Goal: Information Seeking & Learning: Learn about a topic

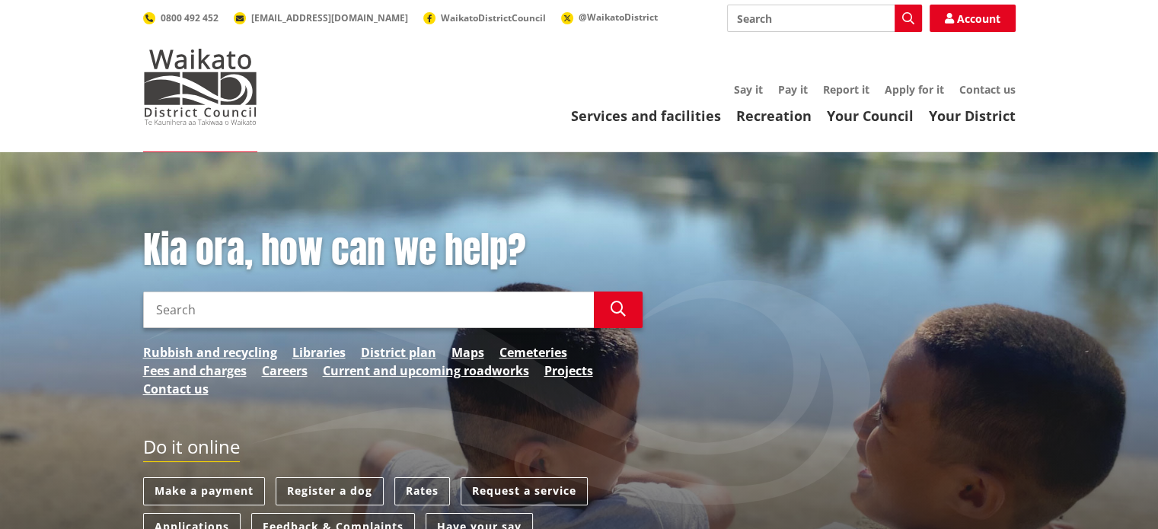
click at [190, 308] on input "Search" at bounding box center [368, 310] width 451 height 37
type input "Waiuku"
click at [628, 303] on button "Search" at bounding box center [618, 310] width 49 height 37
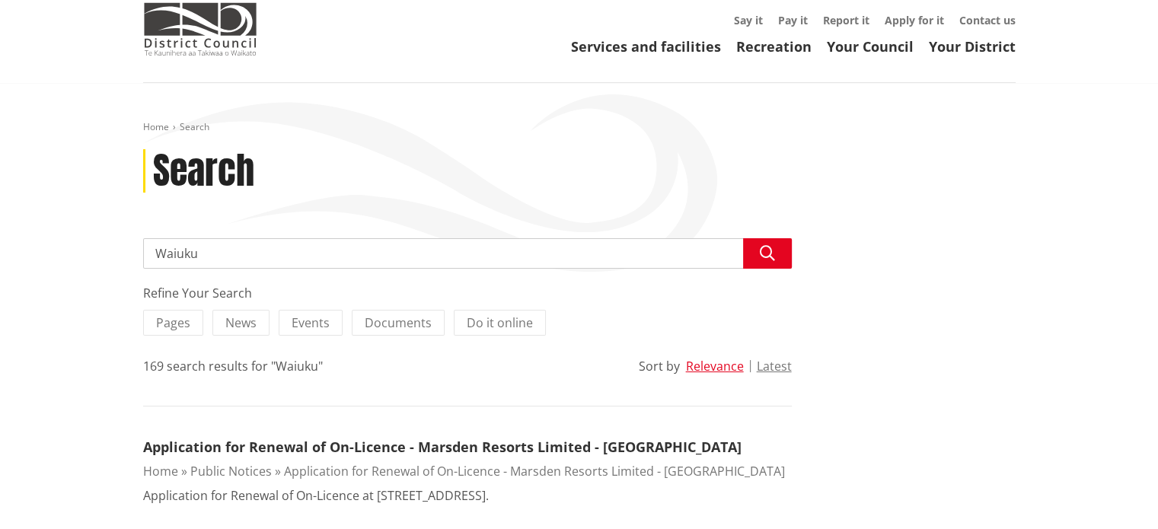
scroll to position [70, 0]
click at [781, 365] on button "Latest" at bounding box center [774, 366] width 35 height 14
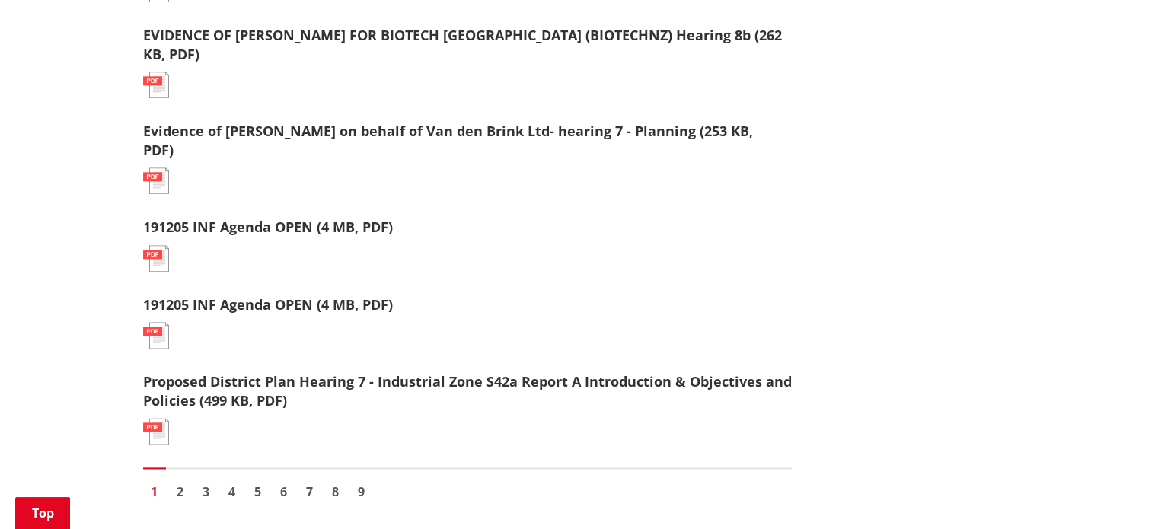
scroll to position [1847, 0]
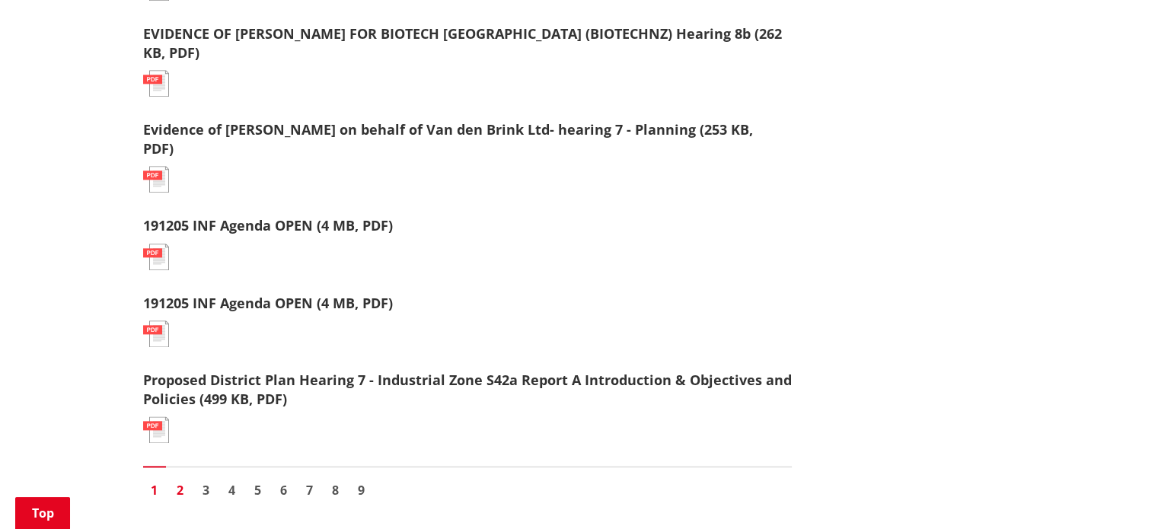
click at [177, 484] on link "2" at bounding box center [180, 490] width 23 height 23
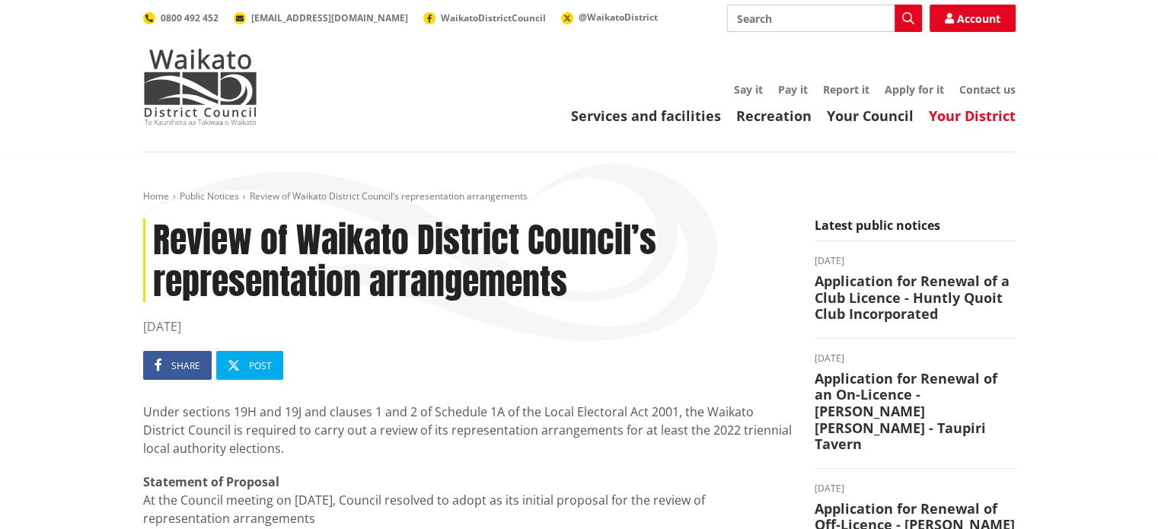
click at [978, 113] on link "Your District" at bounding box center [972, 116] width 87 height 18
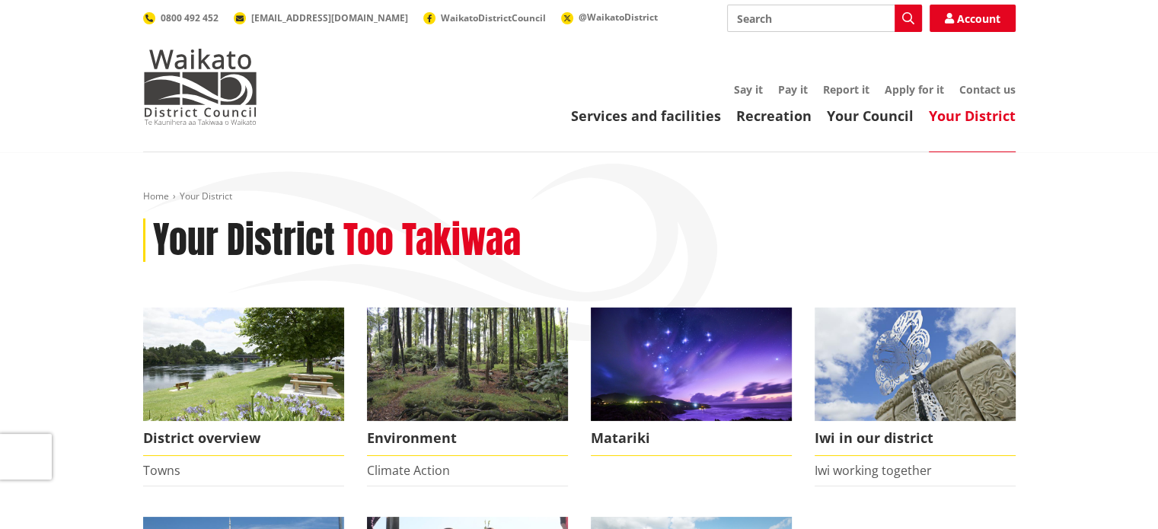
click at [656, 99] on div "Services and facilities Recreation Your Council Your District Say it Pay it Rep…" at bounding box center [652, 104] width 728 height 41
click at [652, 120] on link "Services and facilities" at bounding box center [646, 116] width 150 height 18
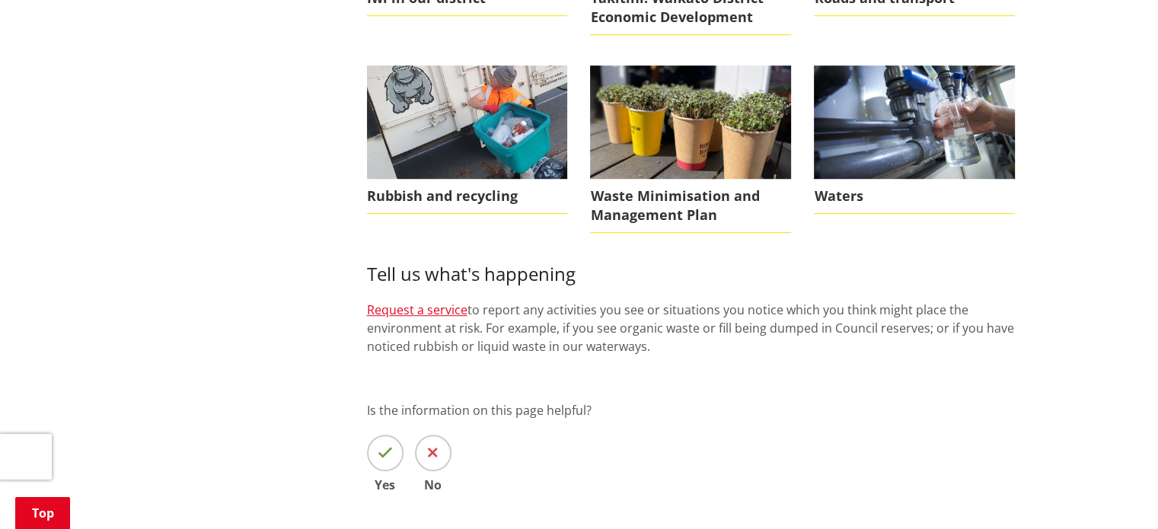
scroll to position [548, 0]
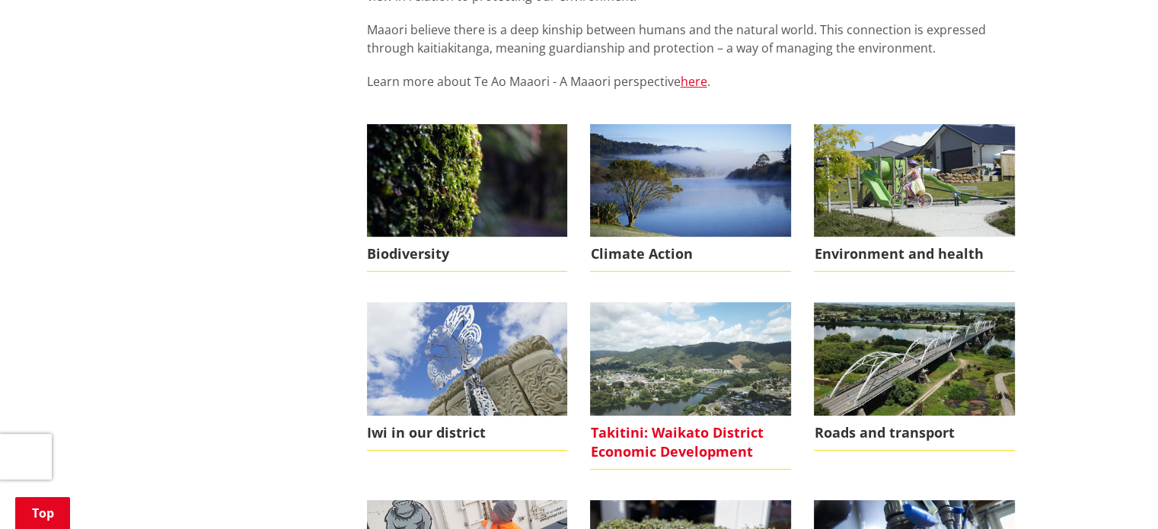
click at [696, 389] on img at bounding box center [690, 358] width 201 height 113
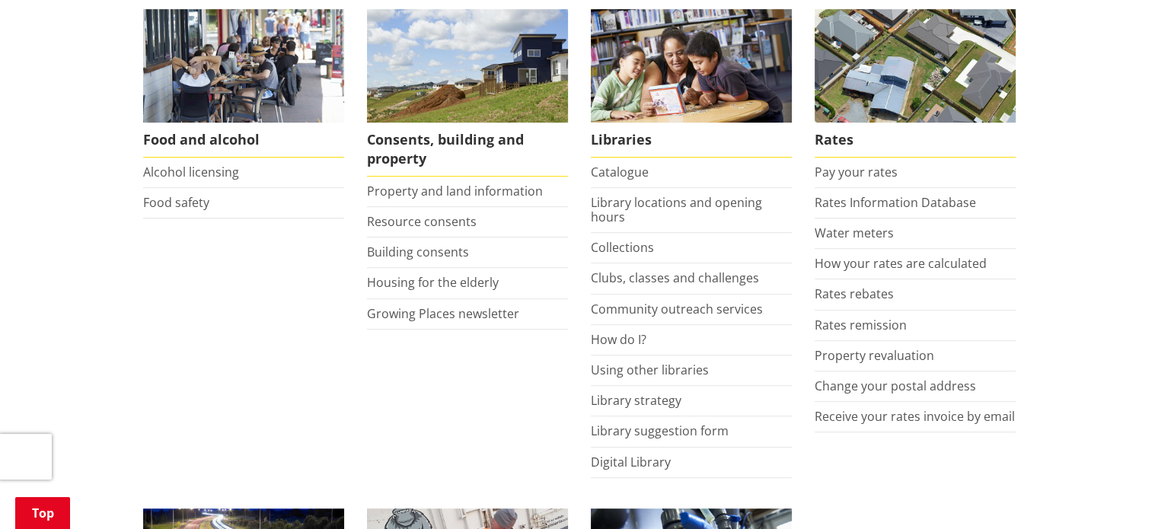
scroll to position [630, 0]
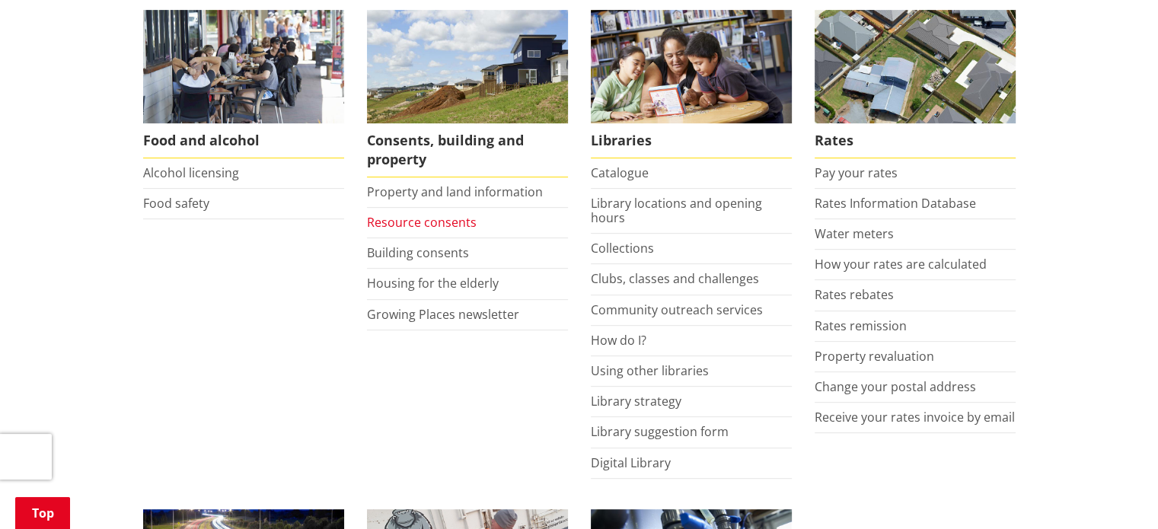
click at [407, 219] on link "Resource consents" at bounding box center [422, 222] width 110 height 17
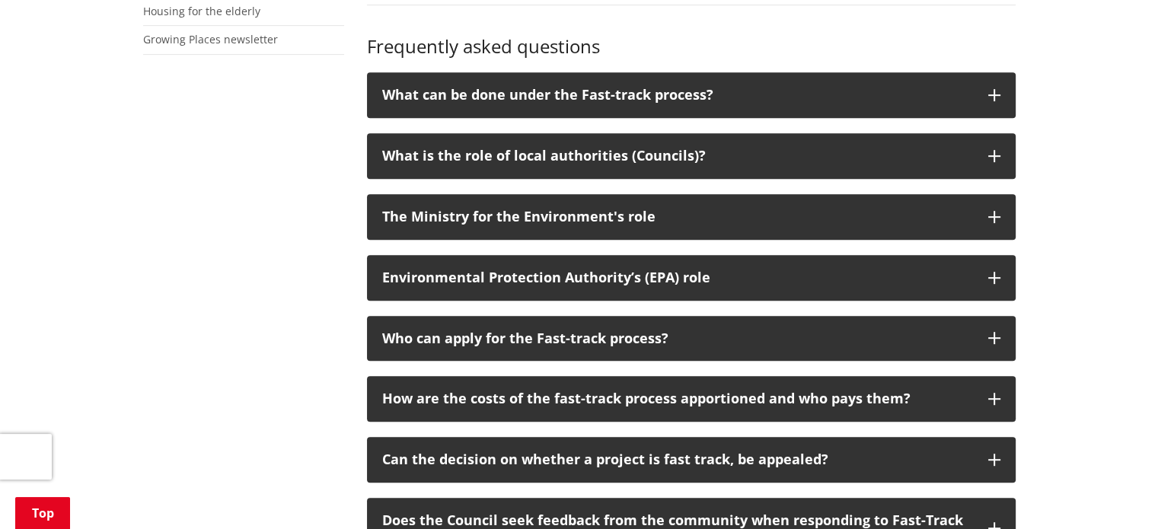
scroll to position [831, 0]
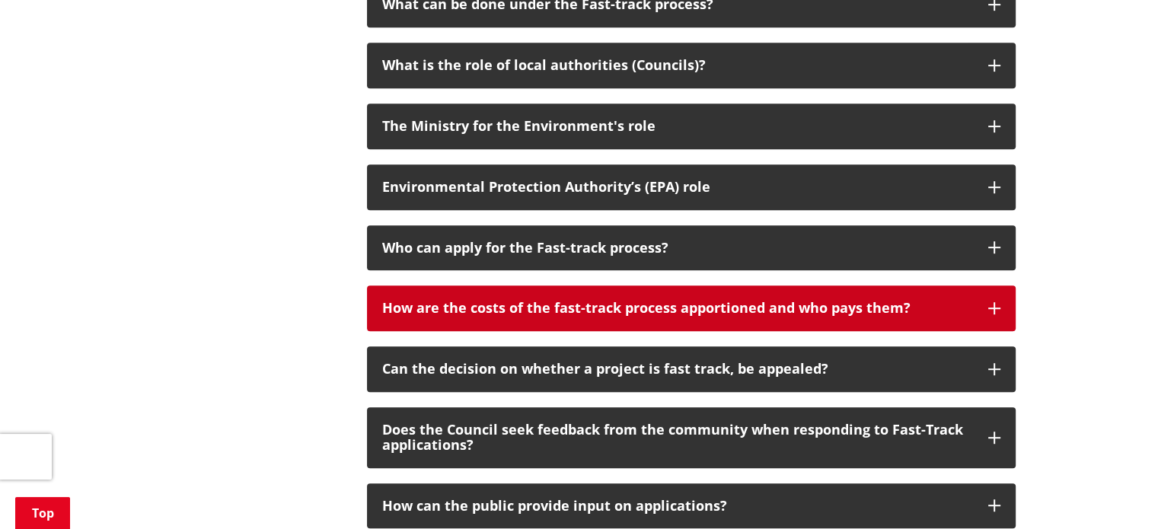
click at [545, 301] on p "How are the costs of the fast-track process apportioned and who pays them?" at bounding box center [677, 308] width 591 height 15
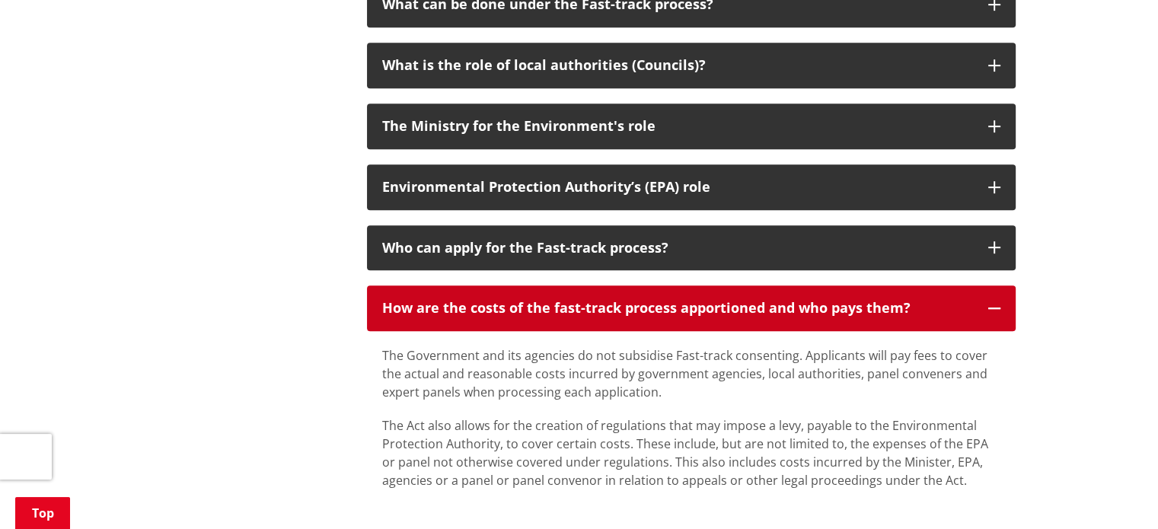
click at [545, 301] on p "How are the costs of the fast-track process apportioned and who pays them?" at bounding box center [677, 308] width 591 height 15
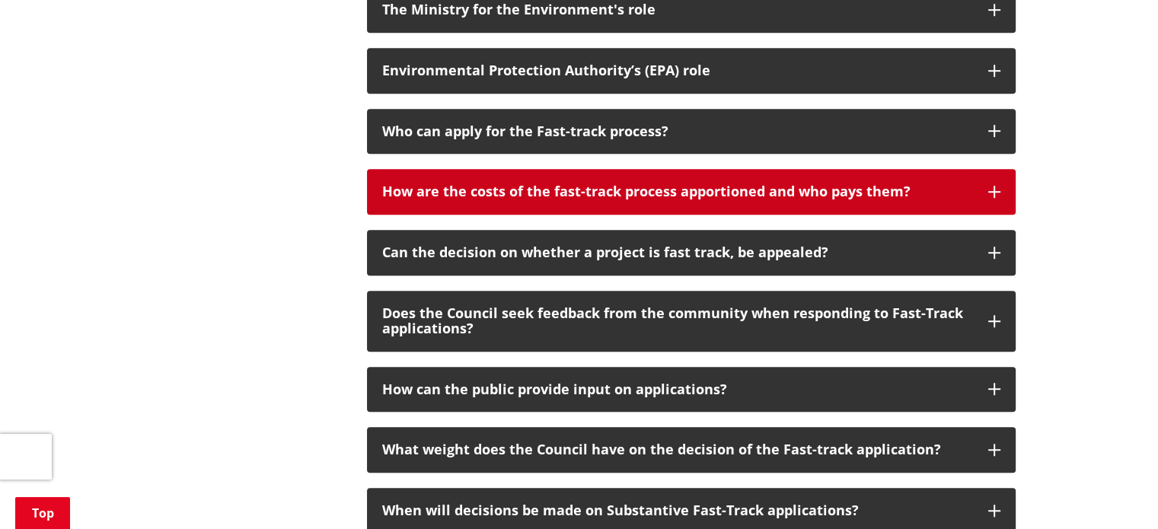
scroll to position [962, 0]
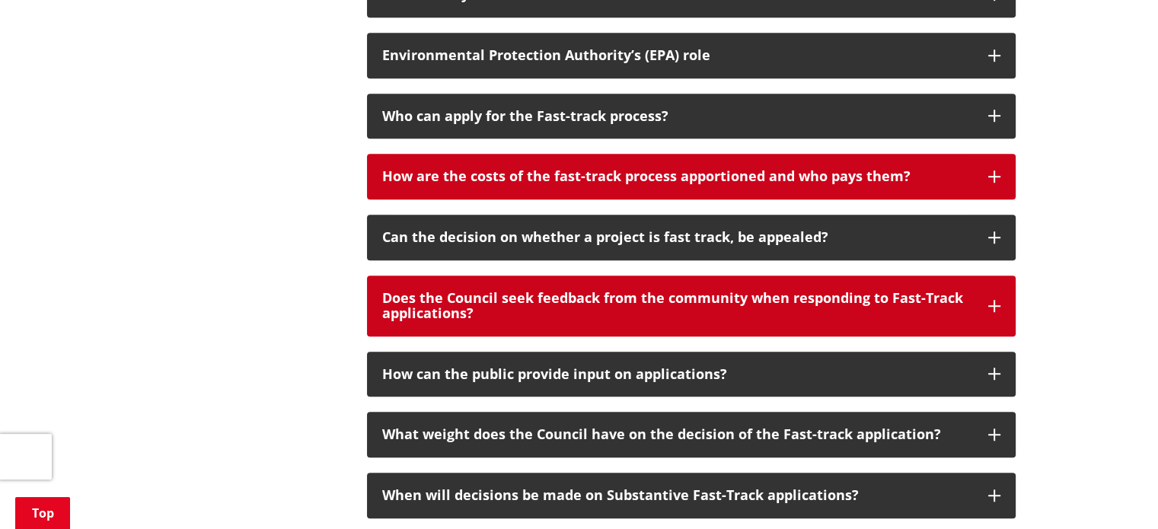
click at [545, 300] on p "Does the Council seek feedback from the community when responding to Fast-Track…" at bounding box center [677, 306] width 591 height 30
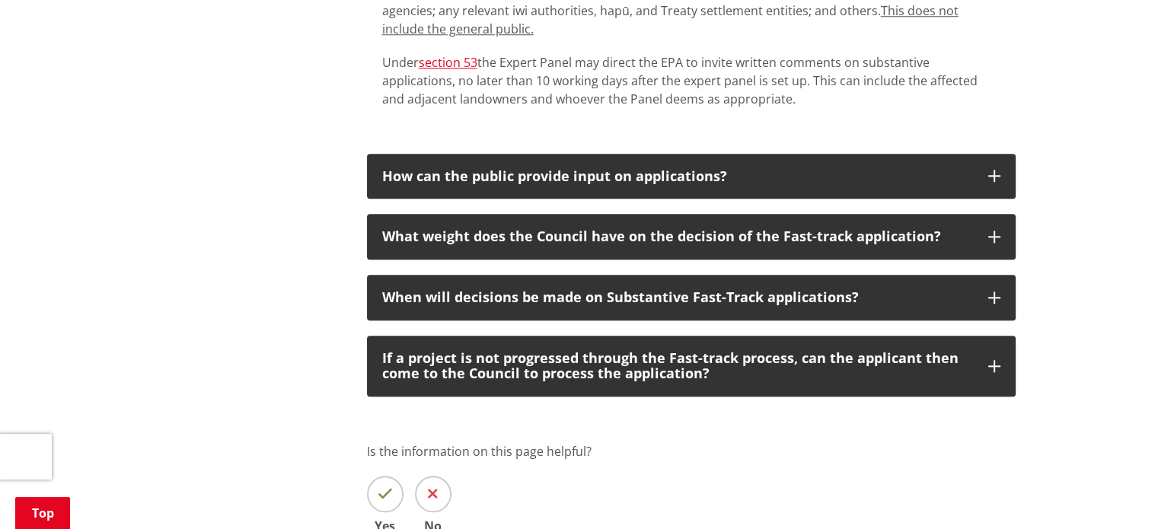
scroll to position [1418, 0]
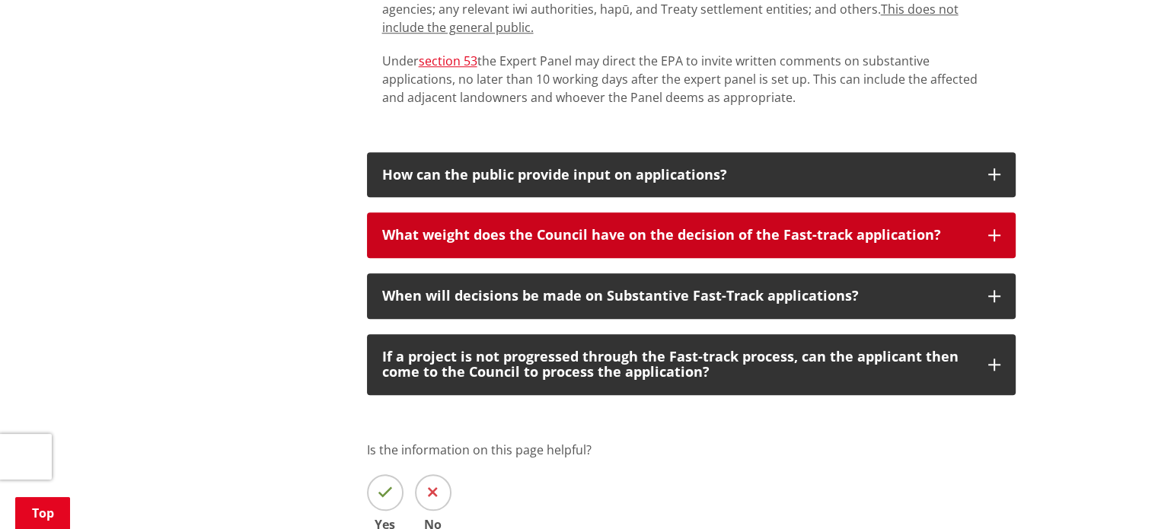
click at [716, 229] on p "What weight does the Council have on the decision of the Fast-track application?" at bounding box center [677, 235] width 591 height 15
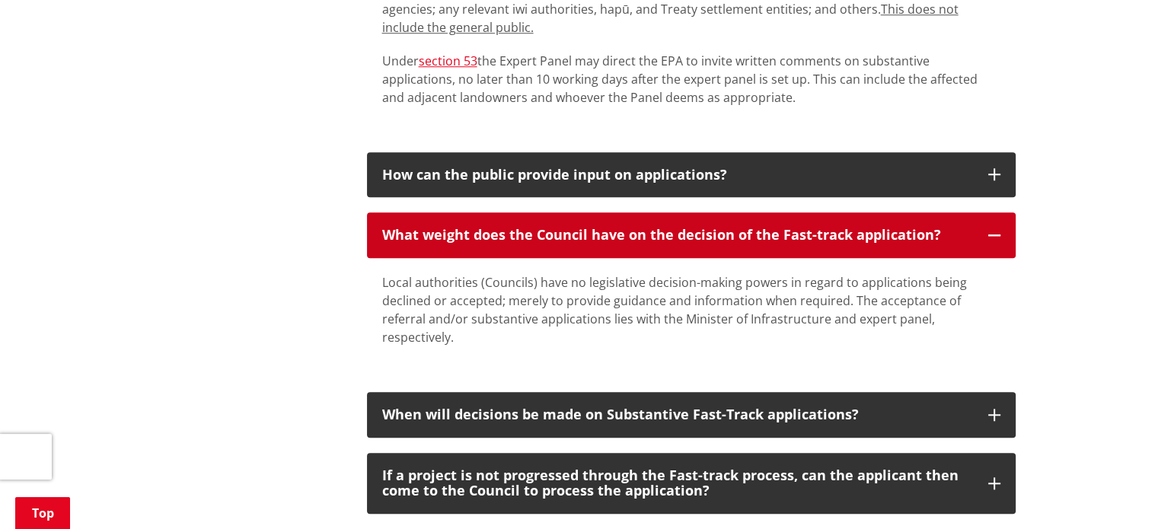
click at [716, 229] on p "What weight does the Council have on the decision of the Fast-track application?" at bounding box center [677, 235] width 591 height 15
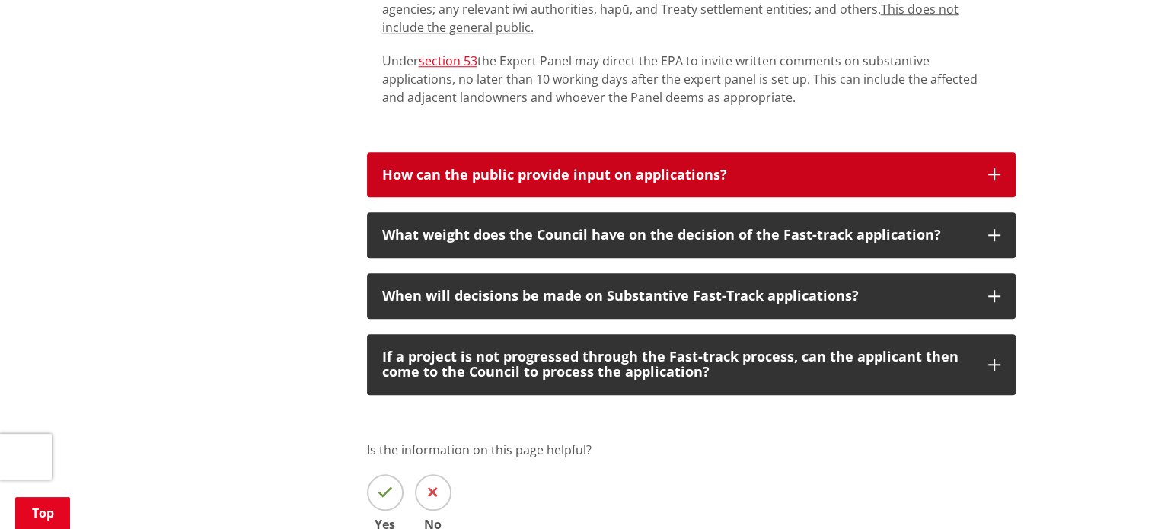
click at [722, 173] on p "How can the public provide input on applications?" at bounding box center [677, 174] width 591 height 15
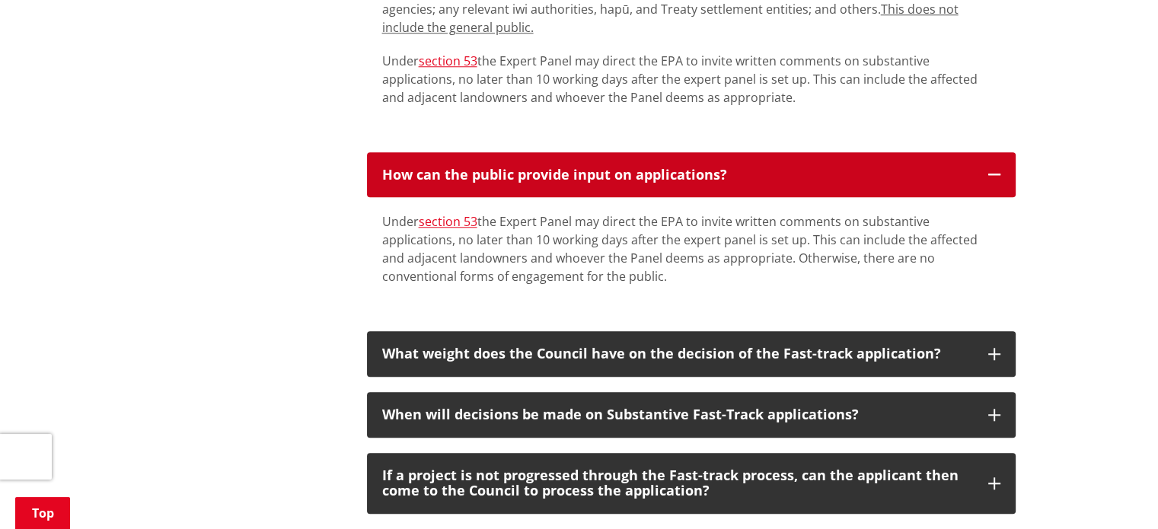
click at [722, 173] on p "How can the public provide input on applications?" at bounding box center [677, 174] width 591 height 15
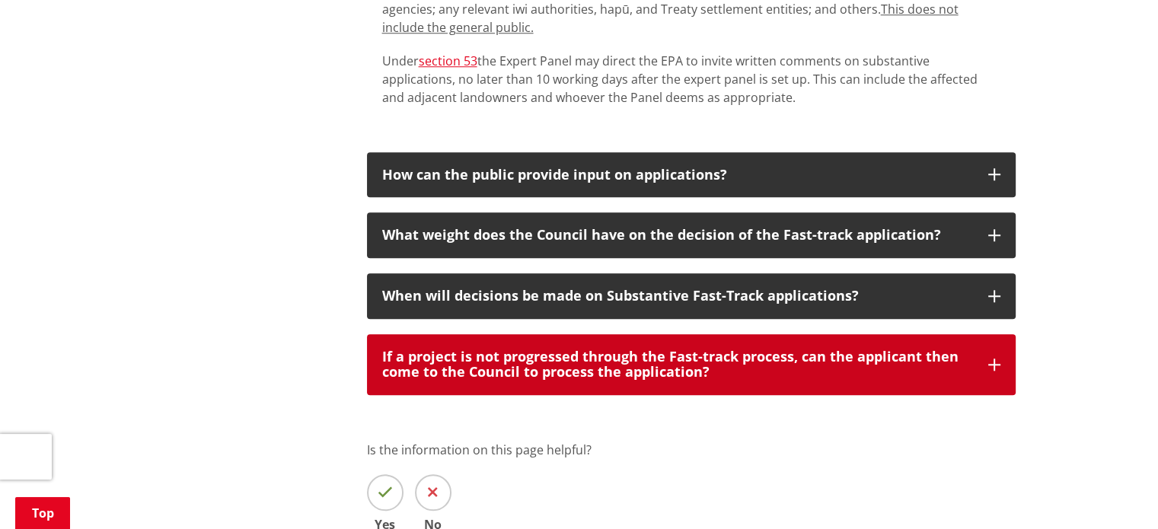
click at [671, 371] on p "If a project is not progressed through the Fast-track process, can the applican…" at bounding box center [677, 364] width 591 height 30
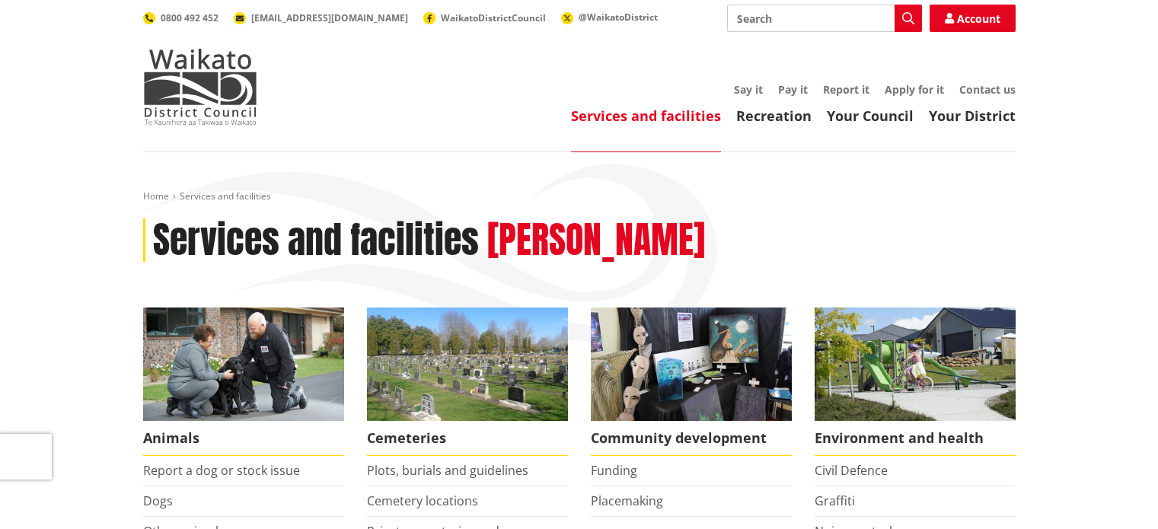
scroll to position [630, 0]
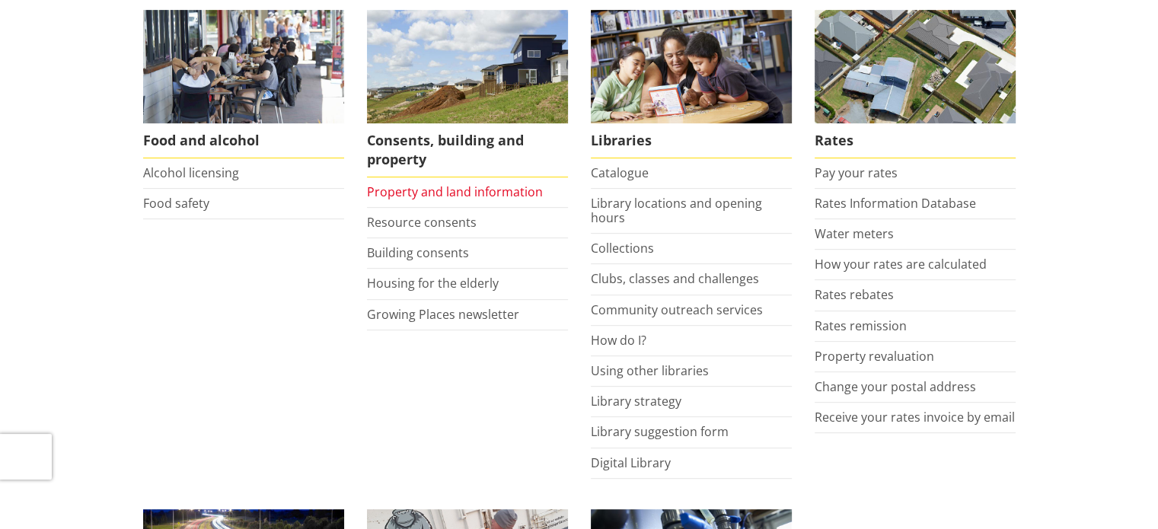
click at [407, 190] on link "Property and land information" at bounding box center [455, 191] width 176 height 17
